Goal: Find specific page/section: Find specific page/section

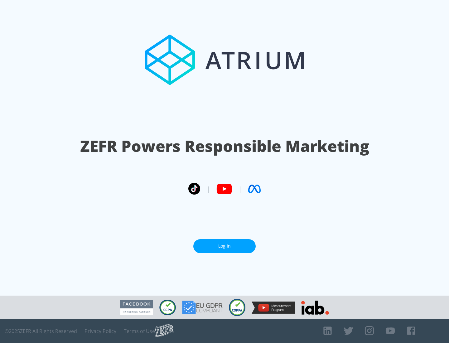
click at [225, 246] on link "Log In" at bounding box center [224, 246] width 62 height 14
